Goal: Find specific page/section

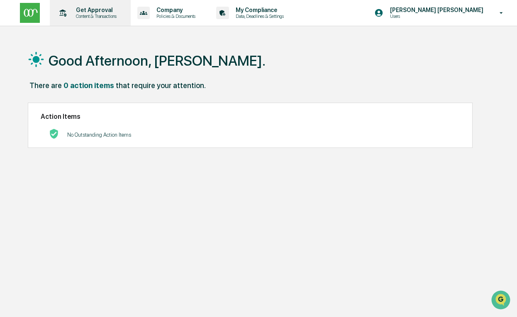
click at [115, 9] on p "Get Approval" at bounding box center [94, 10] width 51 height 7
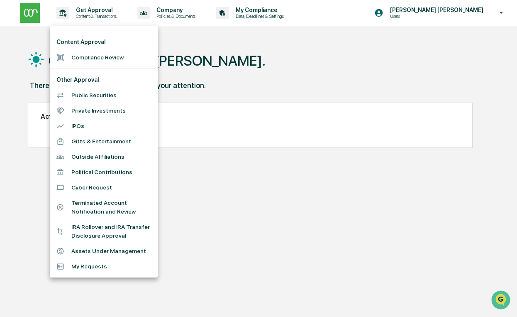
click at [238, 38] on div at bounding box center [258, 158] width 517 height 317
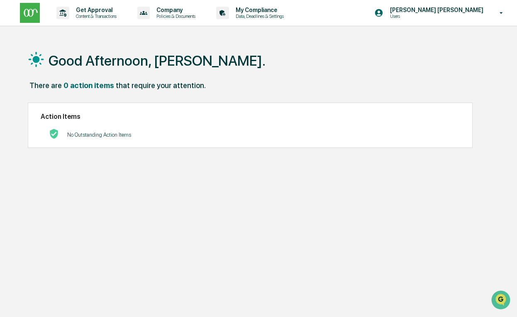
click at [200, 15] on p "Policies & Documents" at bounding box center [175, 16] width 50 height 6
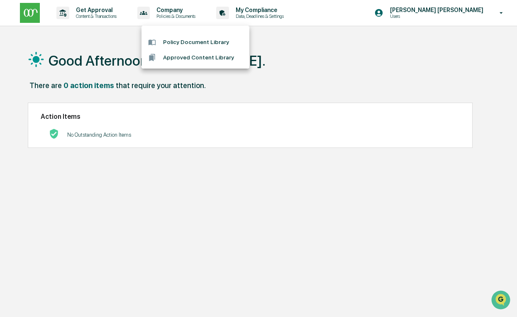
click at [296, 10] on div at bounding box center [258, 158] width 517 height 317
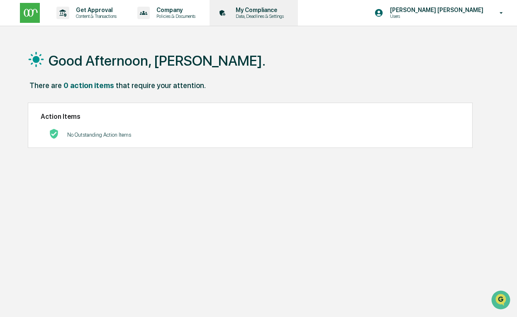
click at [271, 14] on p "Data, Deadlines & Settings" at bounding box center [258, 16] width 59 height 6
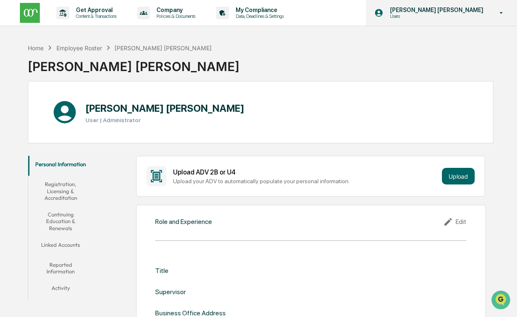
click at [458, 14] on p "Users" at bounding box center [424, 16] width 81 height 6
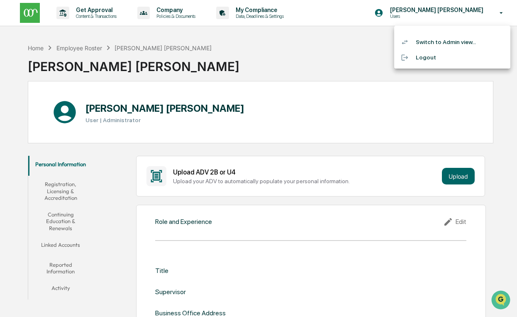
click at [339, 36] on div at bounding box center [258, 158] width 517 height 317
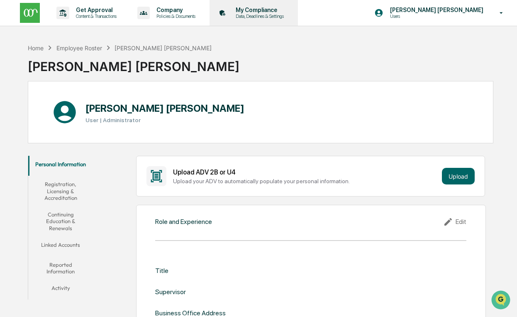
click at [284, 10] on p "My Compliance" at bounding box center [258, 10] width 59 height 7
